Goal: Check status: Check status

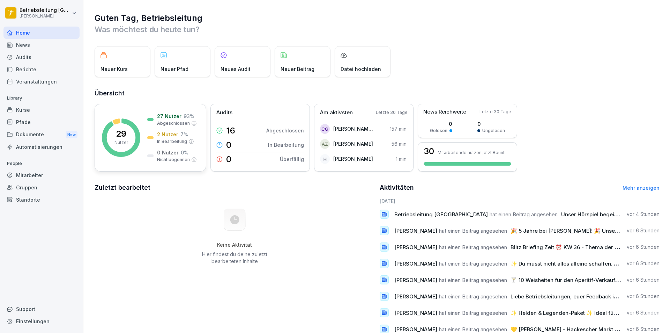
click at [161, 136] on p "2 Nutzer" at bounding box center [167, 134] width 21 height 7
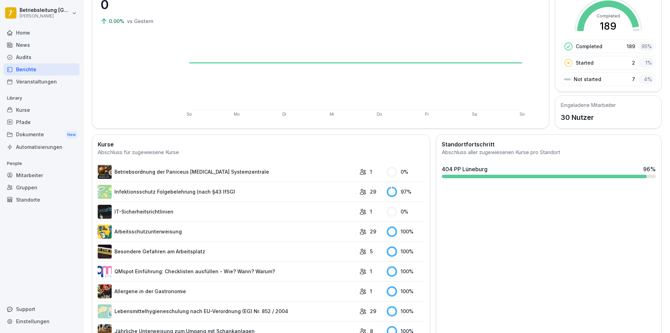
scroll to position [140, 0]
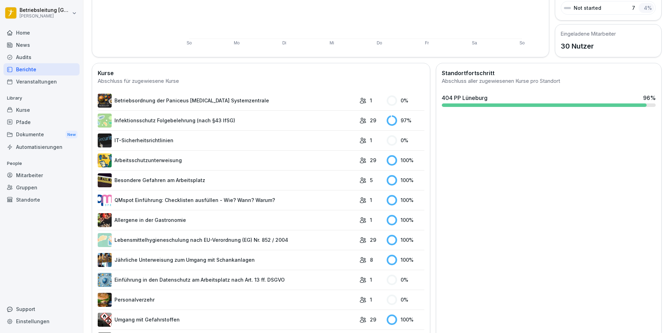
click at [321, 144] on link "IT-Sicherheitsrichtlinien" at bounding box center [227, 140] width 258 height 14
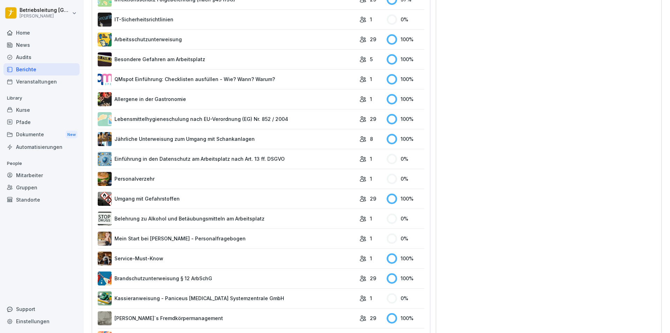
scroll to position [293, 0]
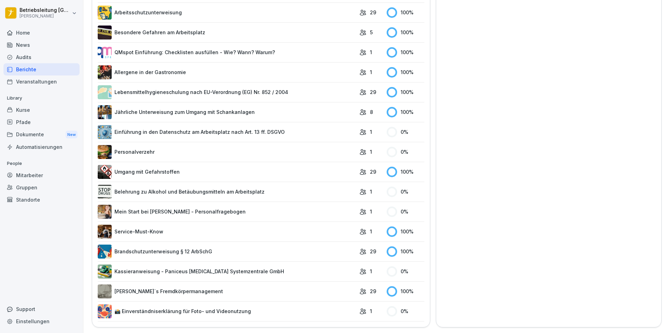
click at [150, 225] on link "Service-Must-Know" at bounding box center [227, 232] width 258 height 14
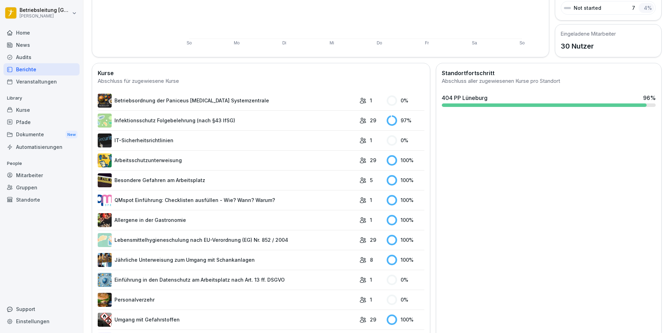
scroll to position [293, 0]
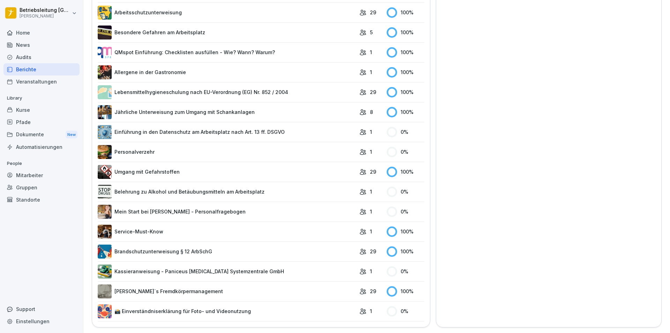
drag, startPoint x: 441, startPoint y: 176, endPoint x: 434, endPoint y: 180, distance: 8.4
click at [436, 180] on div "Standortfortschritt Abschluss aller zugewiesenen Kurse pro Standort 404 PP Lüne…" at bounding box center [549, 121] width 226 height 412
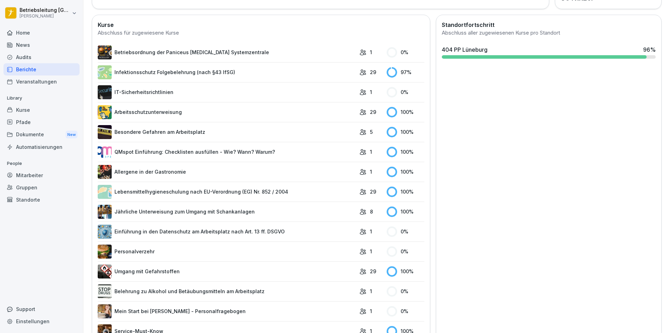
scroll to position [153, 0]
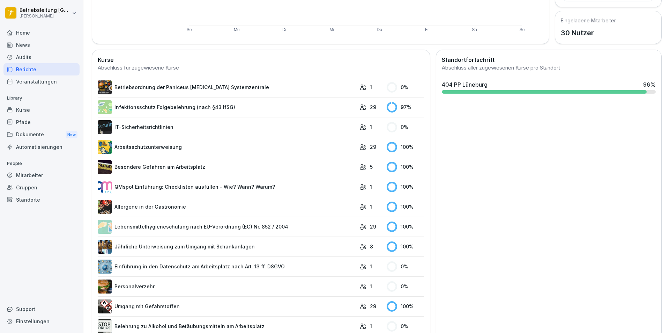
click at [151, 125] on link "IT-Sicherheitsrichtlinien" at bounding box center [227, 127] width 258 height 14
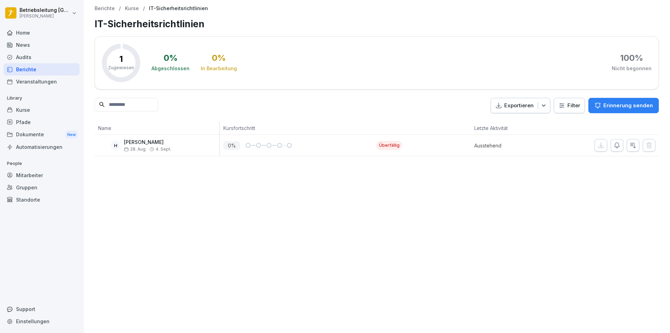
click at [48, 169] on div "Mitarbeiter" at bounding box center [41, 175] width 76 height 12
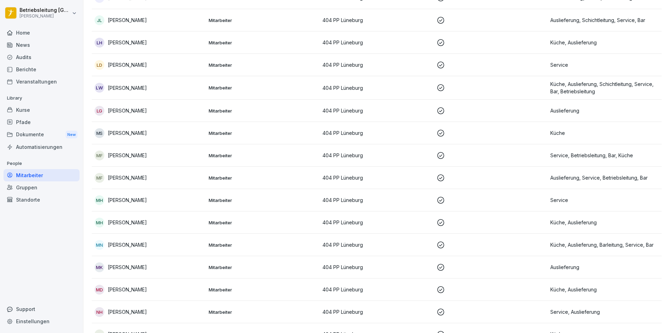
scroll to position [349, 0]
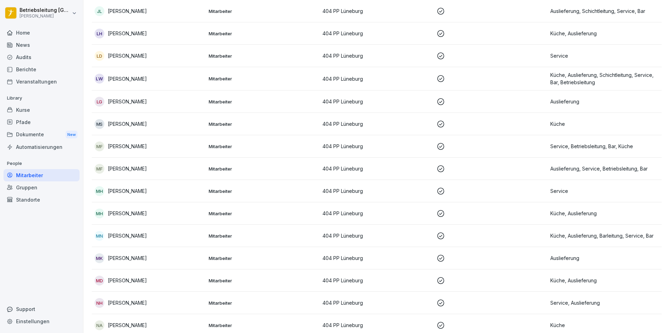
click at [163, 170] on div "MF [PERSON_NAME]" at bounding box center [149, 169] width 109 height 10
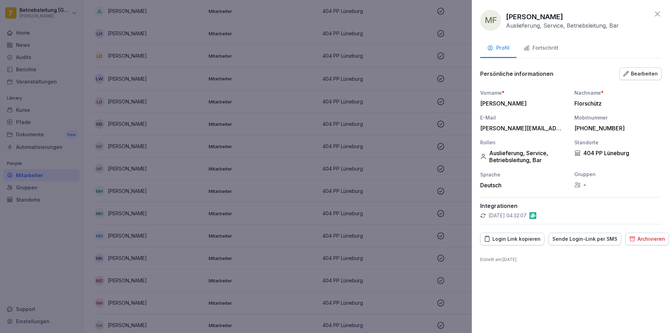
click at [542, 49] on div "Fortschritt" at bounding box center [541, 48] width 35 height 8
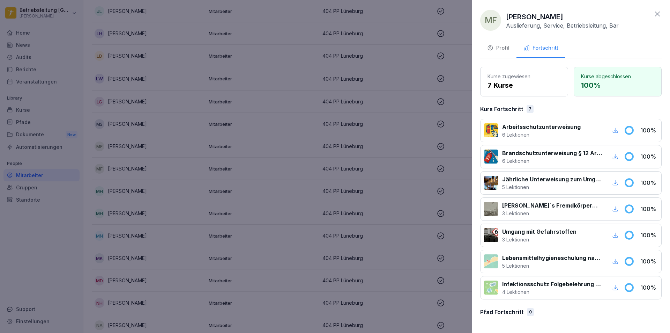
click at [358, 164] on div at bounding box center [335, 166] width 670 height 333
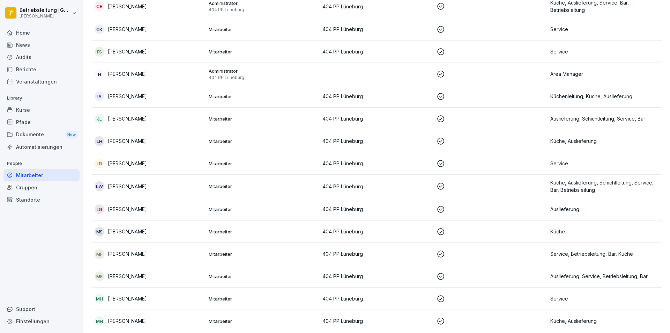
scroll to position [244, 0]
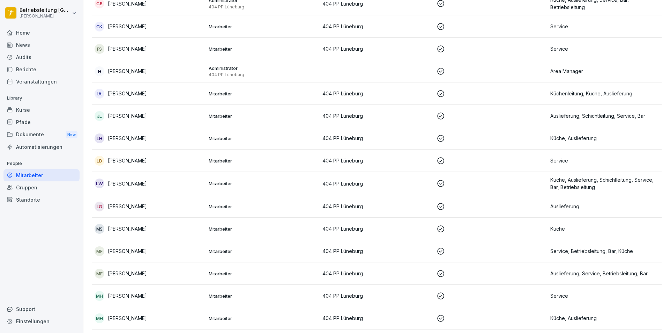
click at [143, 256] on td "MF [PERSON_NAME]" at bounding box center [149, 251] width 114 height 22
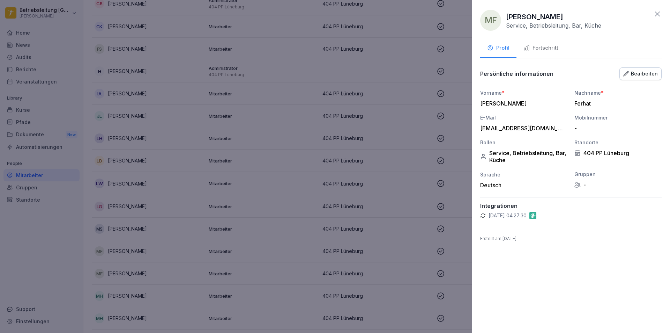
click at [344, 229] on div at bounding box center [335, 166] width 670 height 333
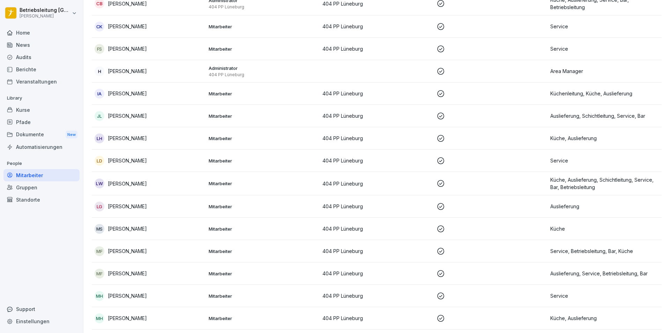
click at [157, 250] on div "MF [PERSON_NAME]" at bounding box center [149, 251] width 109 height 10
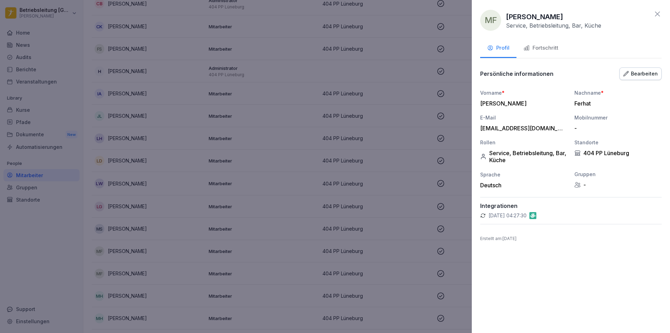
click at [537, 52] on div "Fortschritt" at bounding box center [541, 48] width 35 height 8
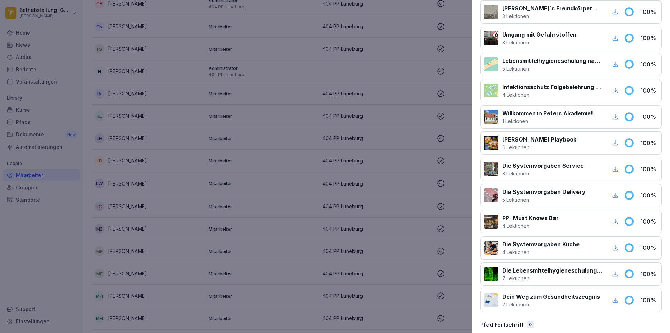
scroll to position [208, 0]
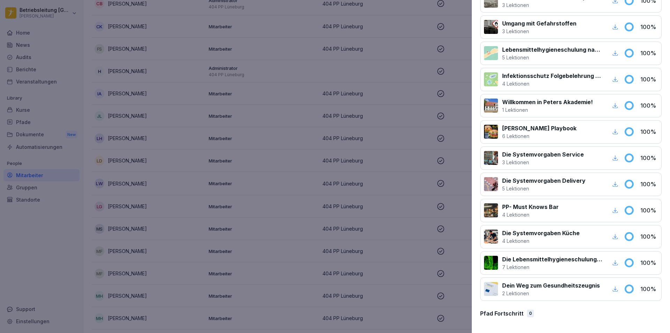
click at [329, 173] on div at bounding box center [335, 166] width 670 height 333
